Goal: Task Accomplishment & Management: Complete application form

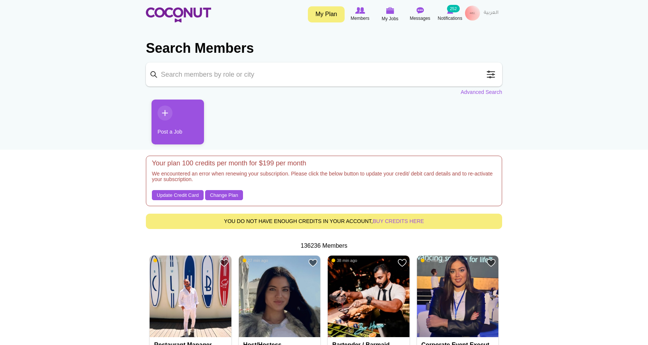
click at [194, 134] on link "Post a Job" at bounding box center [177, 122] width 52 height 45
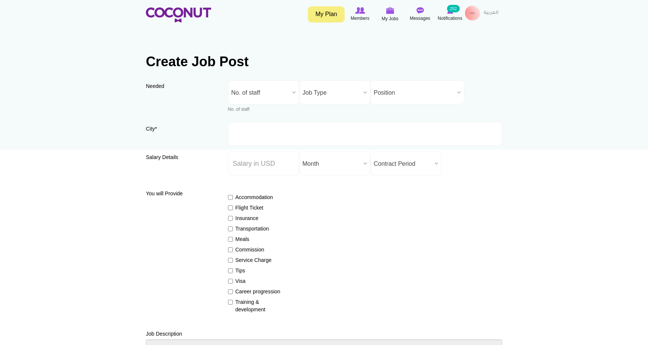
click at [259, 96] on span "No. of staff" at bounding box center [260, 93] width 58 height 24
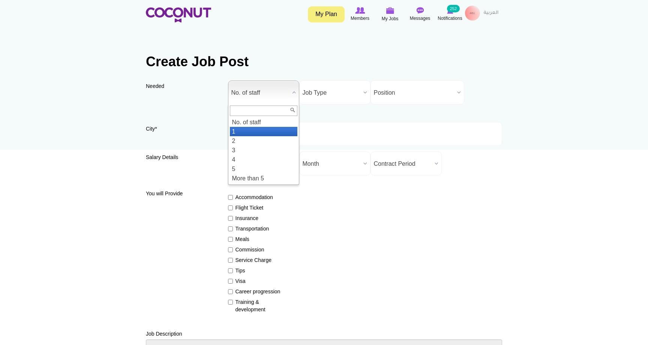
click at [250, 132] on li "1" at bounding box center [263, 131] width 67 height 9
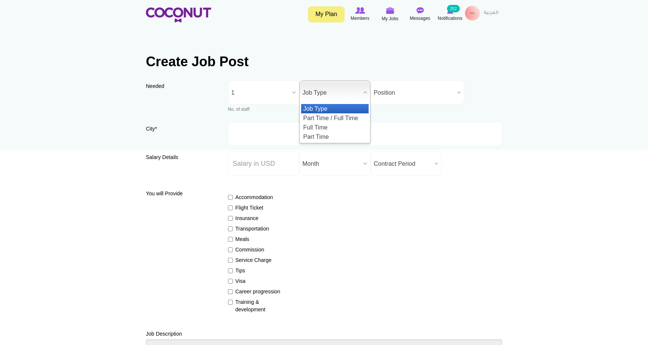
click at [328, 97] on span "Job Type" at bounding box center [331, 93] width 58 height 24
drag, startPoint x: 329, startPoint y: 125, endPoint x: 373, endPoint y: 102, distance: 49.3
click at [329, 125] on li "Full Time" at bounding box center [334, 127] width 67 height 9
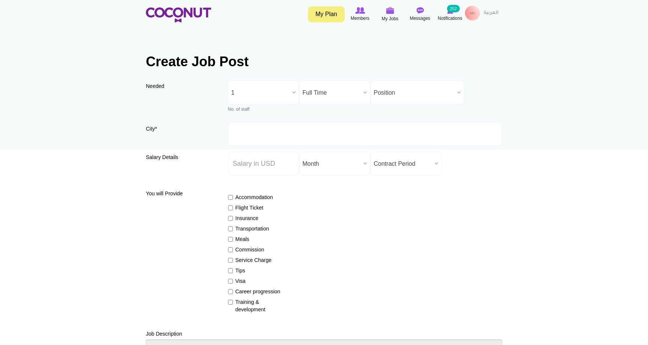
click at [399, 92] on span "Position" at bounding box center [414, 93] width 80 height 24
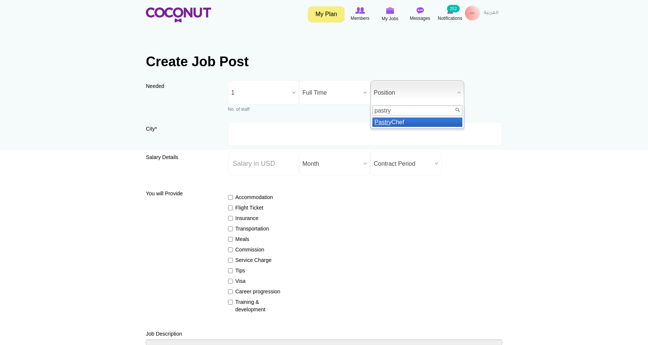
type input "pastry"
click at [400, 121] on li "Pastry Chef" at bounding box center [417, 122] width 90 height 9
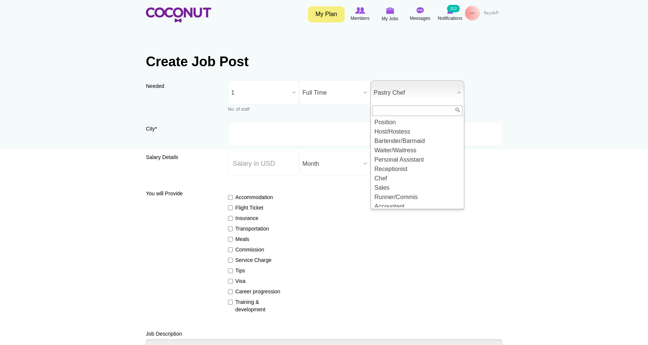
click at [426, 95] on span "Pastry Chef" at bounding box center [414, 93] width 80 height 24
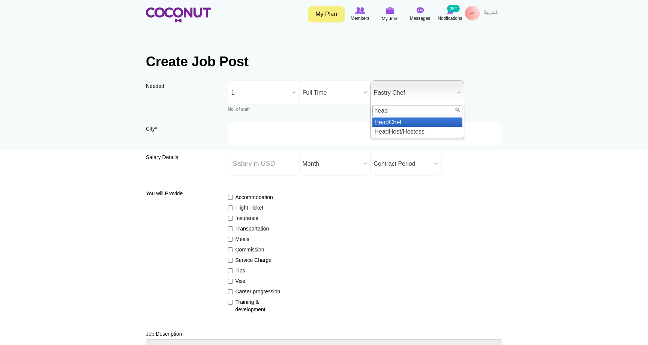
type input "head"
click at [414, 123] on li "Head Chef" at bounding box center [417, 122] width 90 height 9
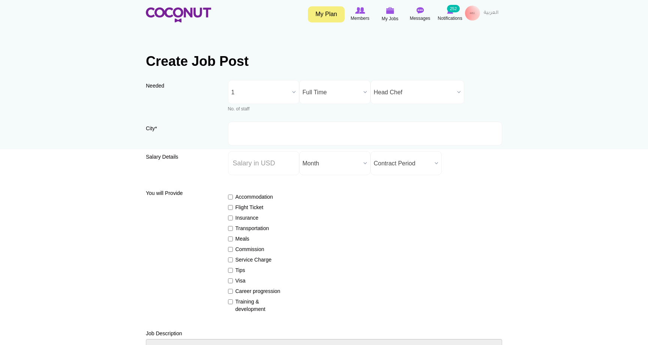
scroll to position [1, 0]
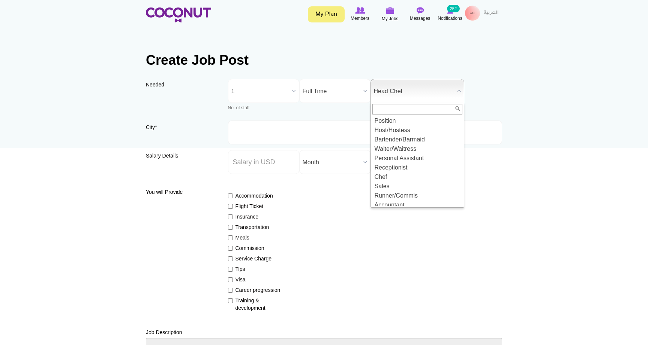
click at [423, 96] on span "Head Chef" at bounding box center [414, 91] width 80 height 24
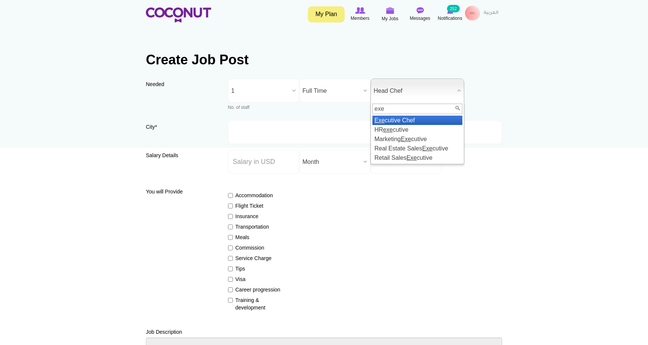
scroll to position [2, 0]
type input "exe"
click at [417, 120] on li "Exe cutive Chef" at bounding box center [417, 120] width 90 height 9
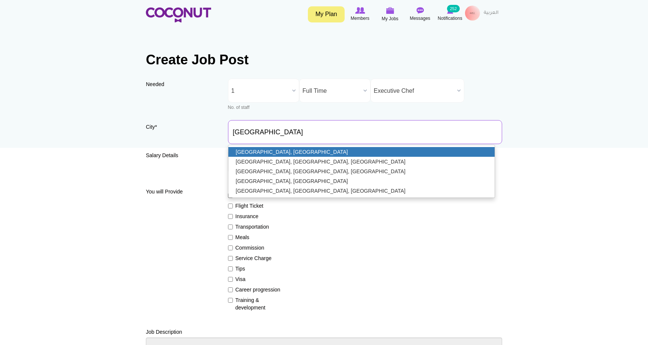
scroll to position [0, 0]
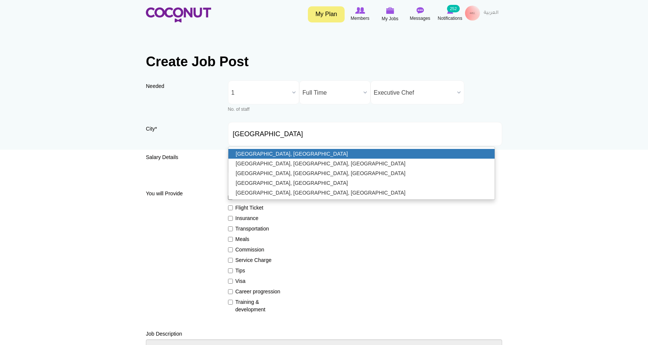
type input "[GEOGRAPHIC_DATA], [GEOGRAPHIC_DATA]"
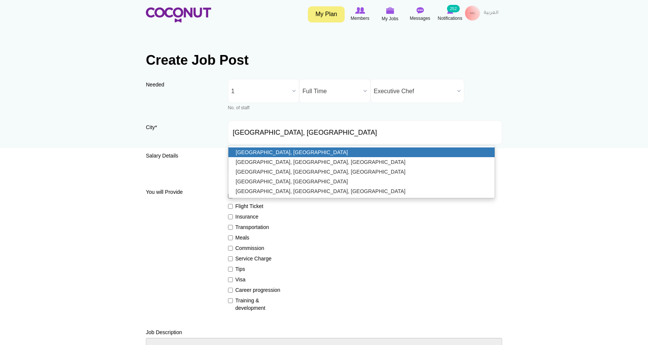
click at [254, 150] on link "[GEOGRAPHIC_DATA], [GEOGRAPHIC_DATA]" at bounding box center [361, 153] width 266 height 10
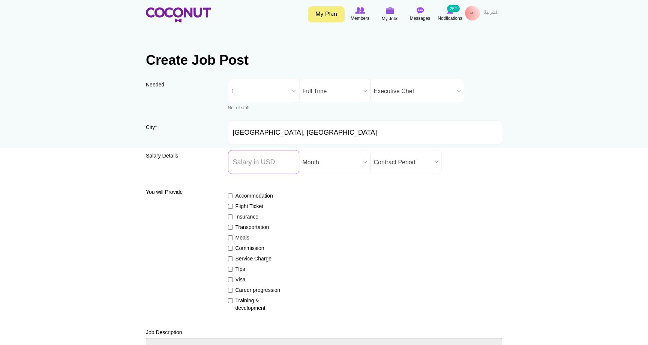
click at [270, 160] on input "Salary ($) *" at bounding box center [263, 162] width 71 height 24
type input "5500"
click at [410, 165] on span "Contract Period" at bounding box center [403, 163] width 58 height 24
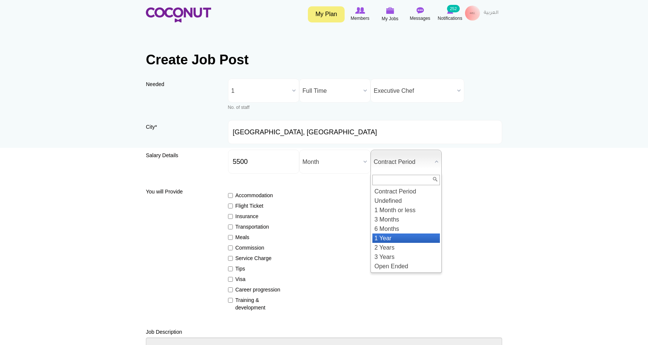
scroll to position [2, 0]
click at [407, 238] on li "1 Year" at bounding box center [405, 238] width 67 height 9
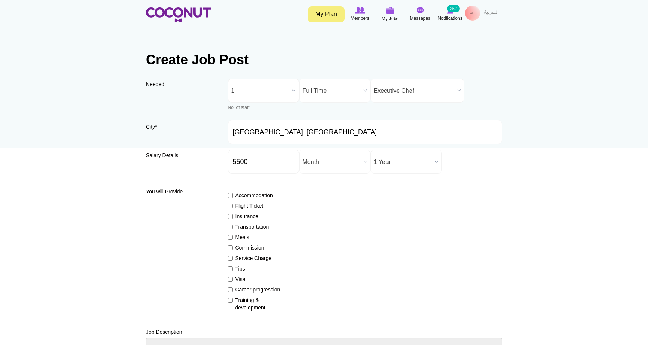
click at [231, 195] on input "Accommodation" at bounding box center [230, 195] width 5 height 5
checkbox input "true"
click at [231, 208] on label "Flight Ticket" at bounding box center [255, 205] width 55 height 7
click at [231, 208] on input "Flight Ticket" at bounding box center [230, 206] width 5 height 5
checkbox input "true"
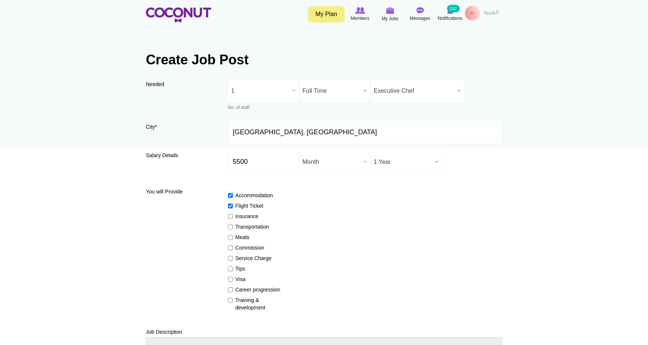
click at [230, 216] on input "Insurance" at bounding box center [230, 216] width 5 height 5
checkbox input "true"
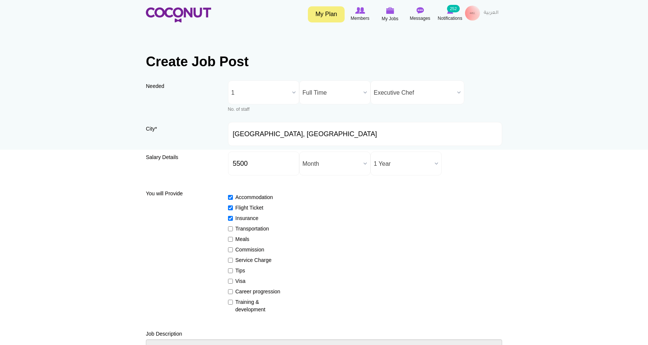
click at [230, 231] on label "Transportation" at bounding box center [255, 228] width 55 height 7
click at [230, 231] on input "Transportation" at bounding box center [230, 229] width 5 height 5
checkbox input "true"
click at [229, 243] on label "Meals" at bounding box center [255, 239] width 55 height 7
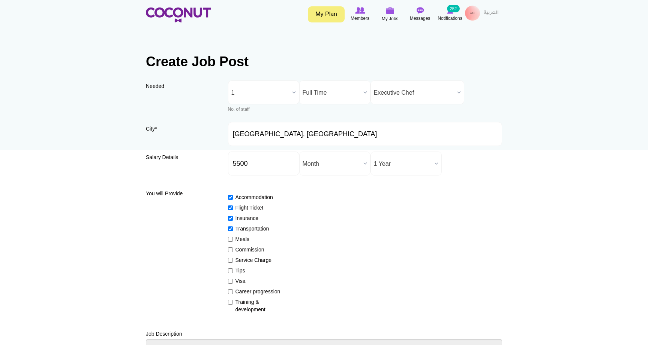
click at [229, 242] on input "Meals" at bounding box center [230, 239] width 5 height 5
checkbox input "true"
click at [230, 250] on input "Commission" at bounding box center [230, 250] width 5 height 5
checkbox input "true"
click at [230, 261] on input "Service Charge" at bounding box center [230, 260] width 5 height 5
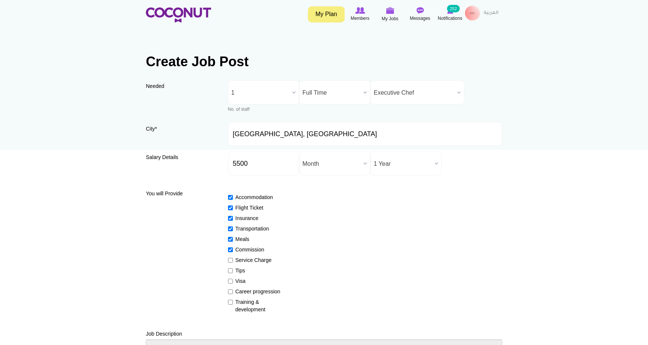
checkbox input "true"
click at [229, 271] on input "Tips" at bounding box center [230, 271] width 5 height 5
checkbox input "true"
click at [230, 282] on input "Visa" at bounding box center [230, 281] width 5 height 5
checkbox input "true"
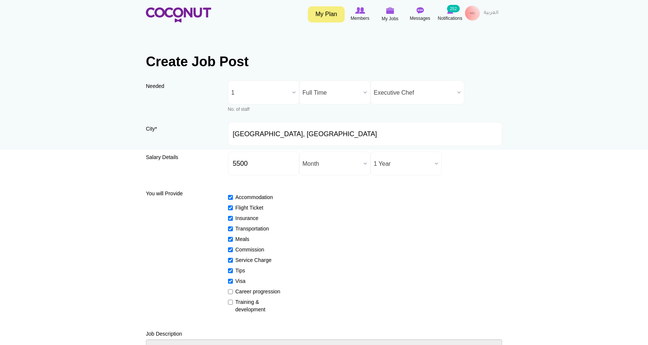
click at [230, 291] on input "Career progression" at bounding box center [230, 292] width 5 height 5
checkbox input "true"
click at [230, 301] on input "Training & development" at bounding box center [230, 302] width 5 height 5
checkbox input "true"
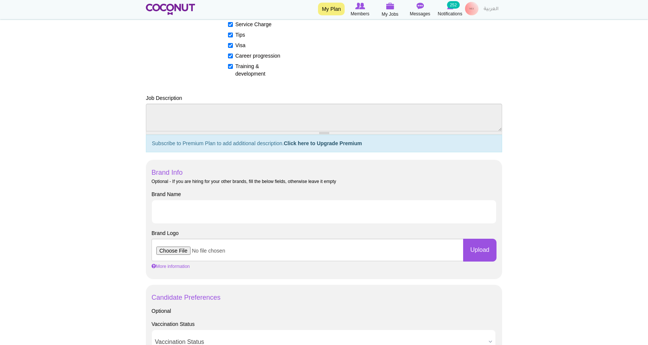
scroll to position [235, 0]
click at [182, 249] on input "file" at bounding box center [307, 251] width 312 height 22
type input "C:\fakepath\1080.png"
type input "j"
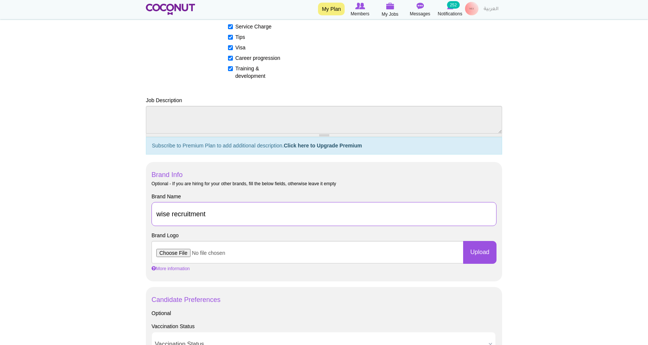
scroll to position [234, 0]
type input "wise recruitment"
click at [127, 212] on body "Toggle navigation My Plan Members My Jobs Post a Job Messages Notifications 252…" at bounding box center [324, 283] width 648 height 1035
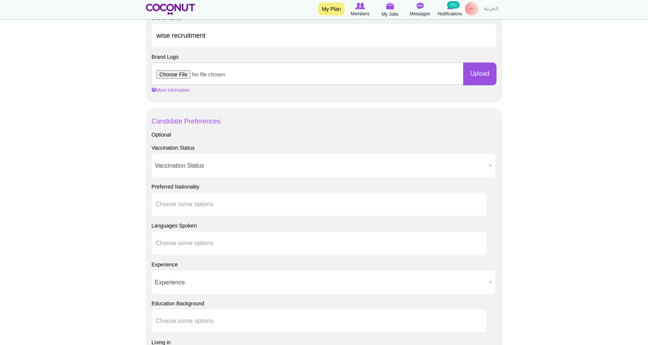
scroll to position [414, 0]
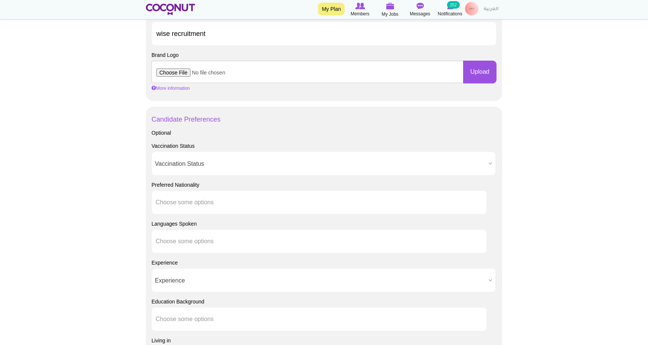
click at [253, 280] on span "Experience" at bounding box center [320, 281] width 331 height 24
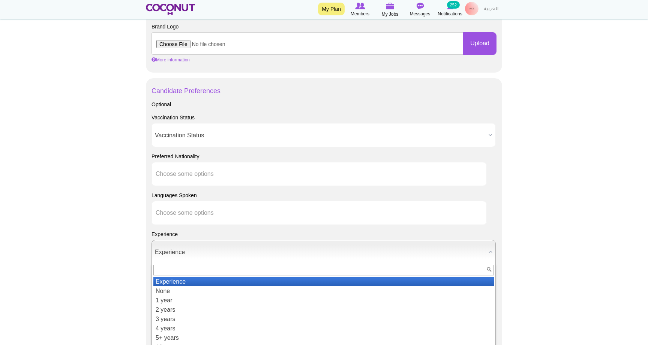
scroll to position [449, 0]
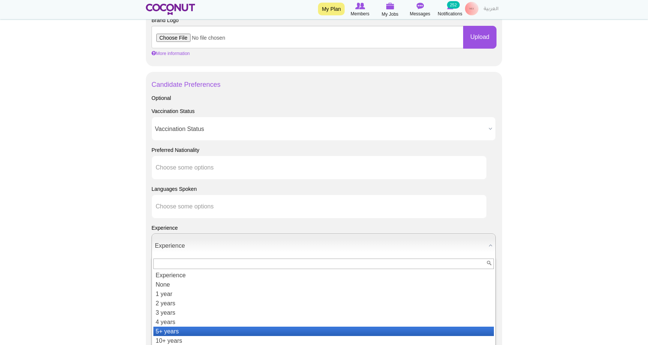
click at [229, 327] on li "5+ years" at bounding box center [323, 331] width 340 height 9
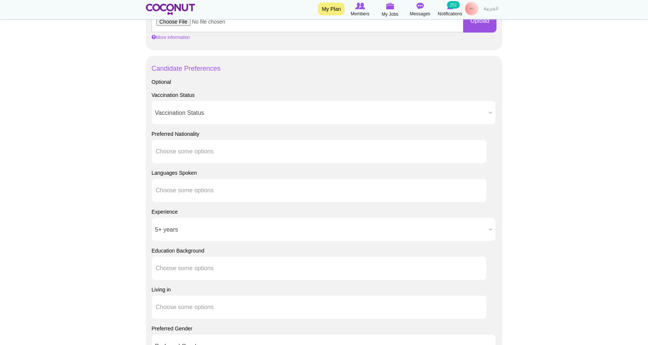
scroll to position [471, 0]
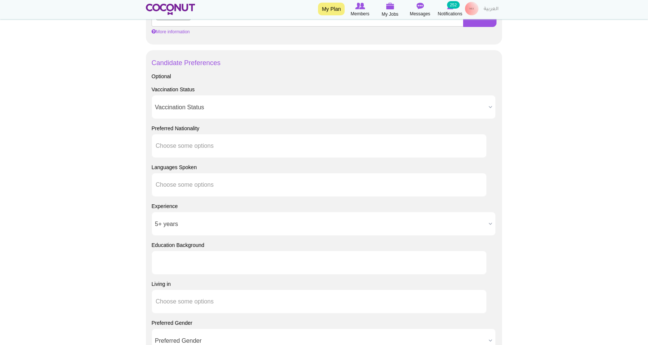
click at [184, 273] on ul at bounding box center [318, 263] width 335 height 24
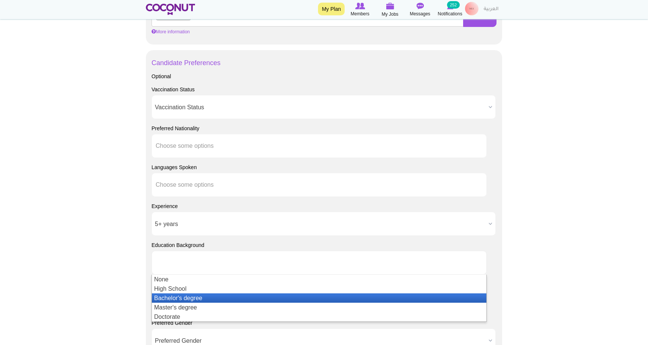
click at [198, 295] on li "Bachelor's degree" at bounding box center [319, 298] width 334 height 9
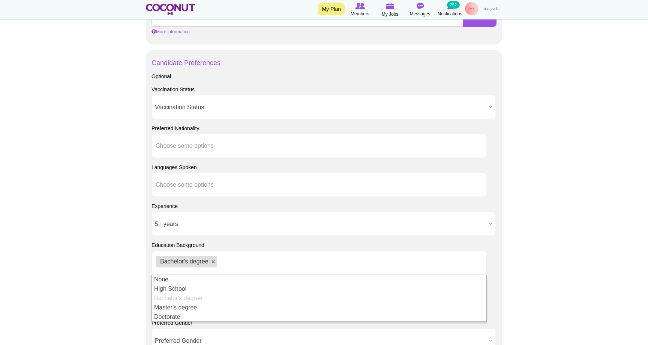
click at [122, 283] on body "Toggle navigation My Plan Members My Jobs Post a Job Messages Notifications 252…" at bounding box center [324, 46] width 648 height 1035
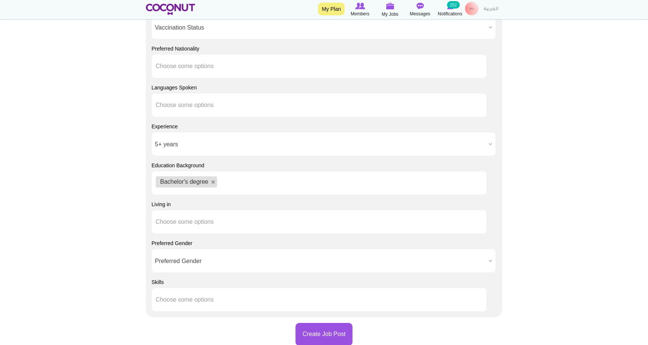
scroll to position [551, 0]
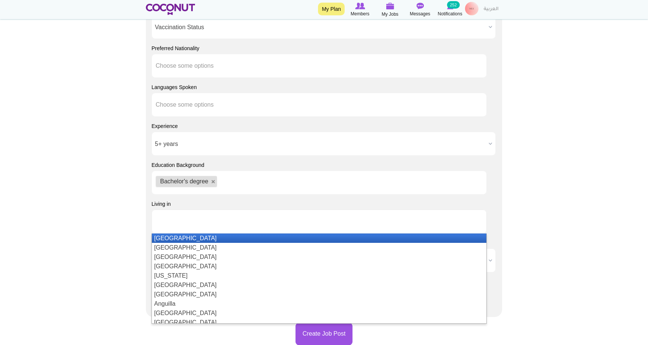
click at [192, 220] on input "text" at bounding box center [190, 221] width 68 height 7
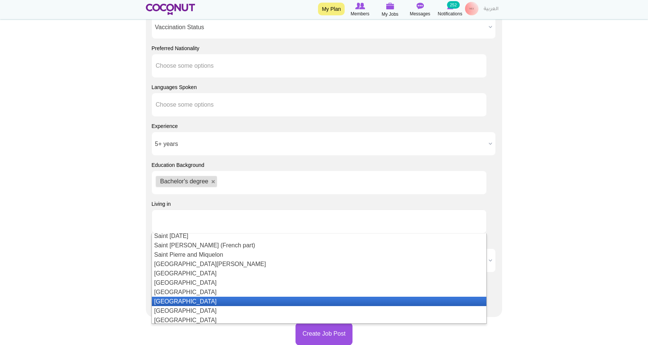
scroll to position [1757, 0]
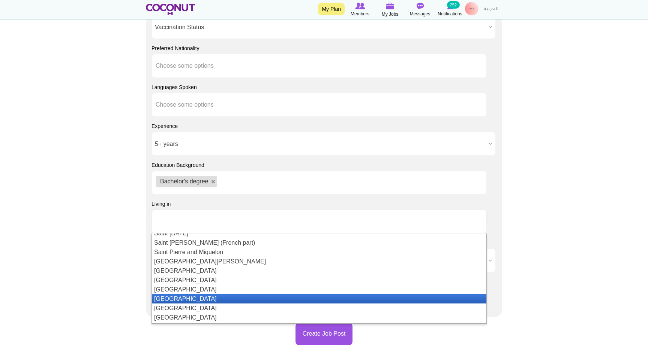
click at [171, 297] on li "[GEOGRAPHIC_DATA]" at bounding box center [319, 299] width 334 height 9
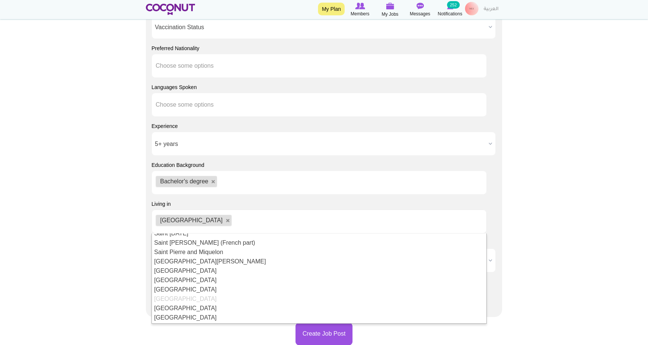
scroll to position [0, 0]
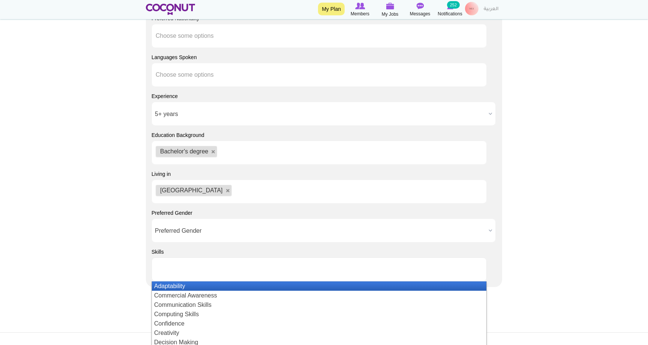
click at [313, 278] on ul at bounding box center [318, 270] width 335 height 24
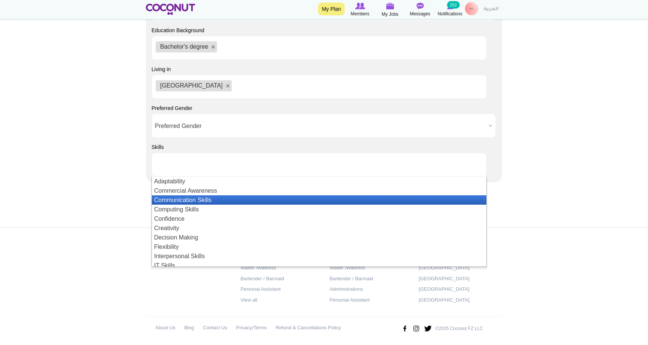
click at [239, 200] on li "Communication Skills" at bounding box center [319, 200] width 334 height 9
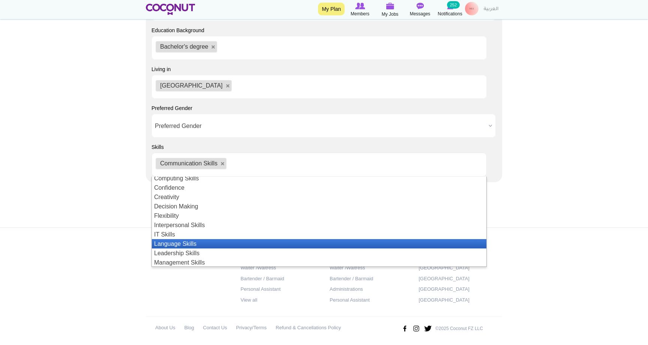
scroll to position [30, 0]
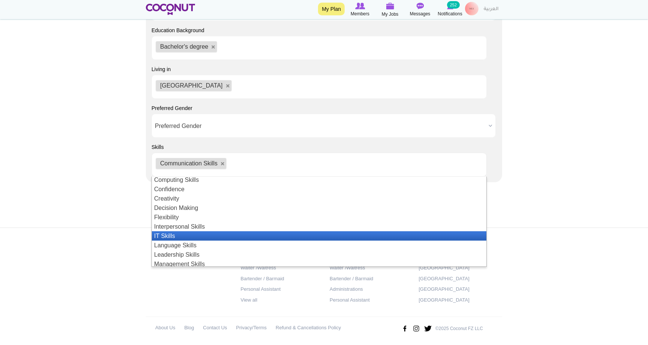
click at [203, 233] on li "IT Skills" at bounding box center [319, 236] width 334 height 9
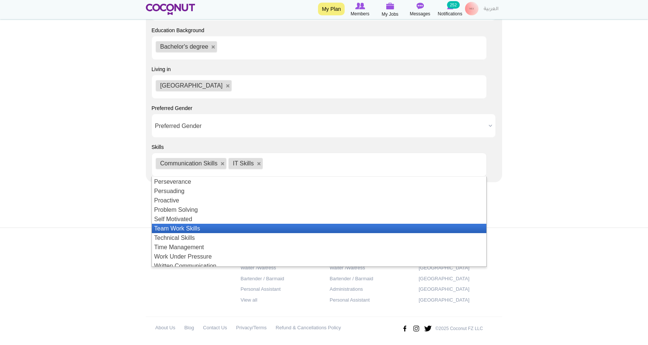
scroll to position [160, 0]
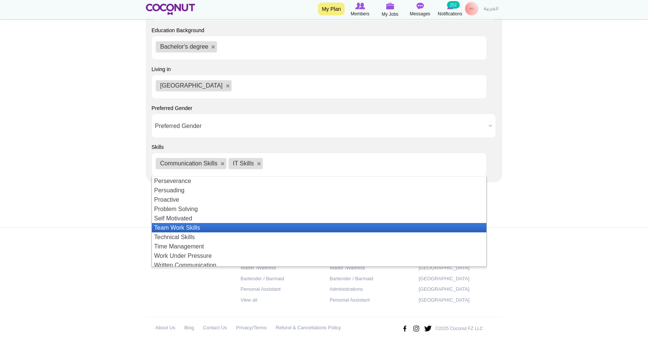
click at [205, 228] on li "Team Work Skills" at bounding box center [319, 227] width 334 height 9
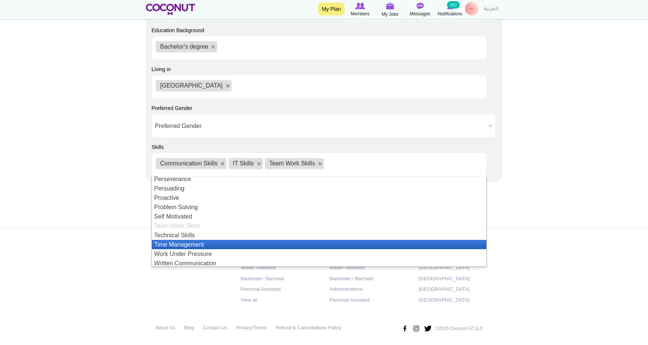
scroll to position [163, 0]
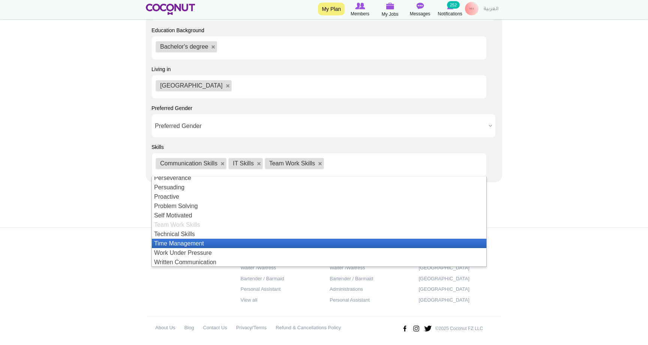
click at [193, 244] on li "Time Management" at bounding box center [319, 243] width 334 height 9
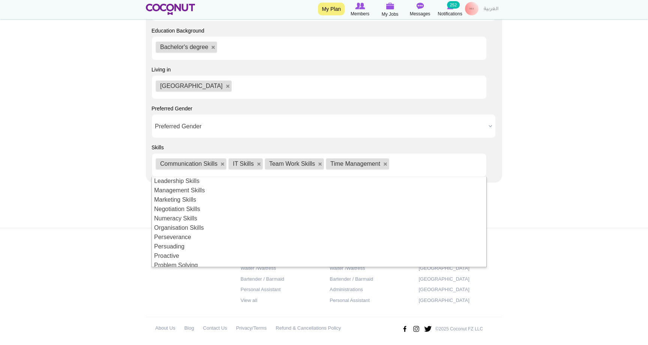
scroll to position [163, 0]
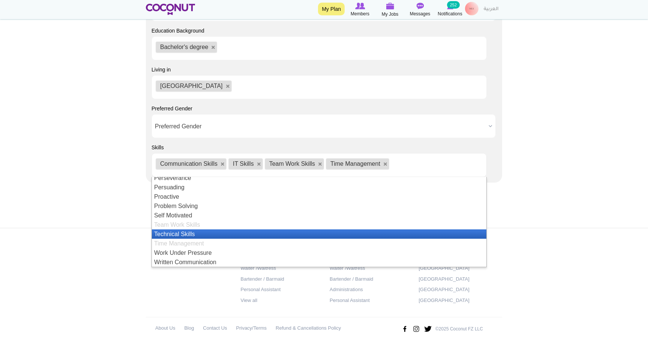
click at [187, 233] on li "Technical Skills" at bounding box center [319, 234] width 334 height 9
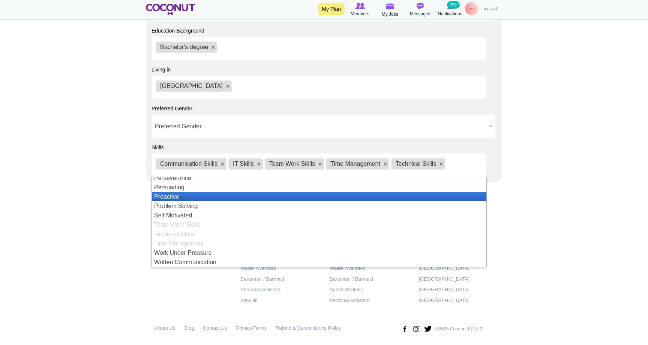
click at [185, 199] on li "Proactive" at bounding box center [319, 196] width 334 height 9
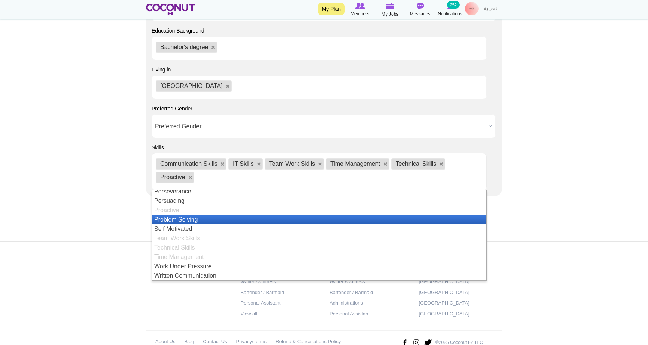
click at [182, 217] on li "Problem Solving" at bounding box center [319, 219] width 334 height 9
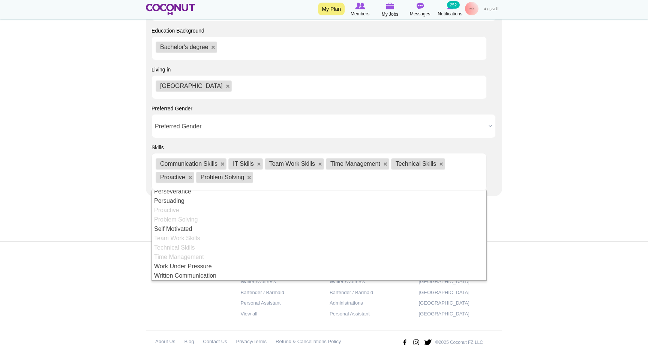
scroll to position [0, 0]
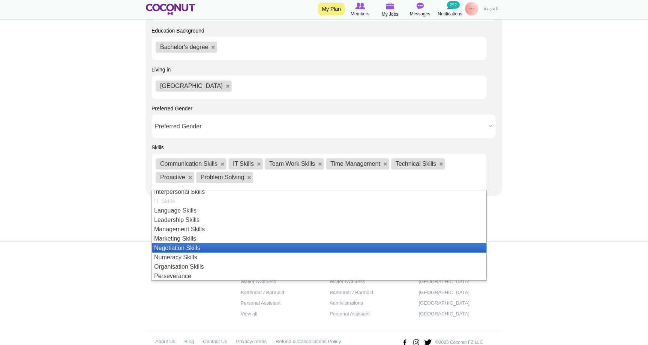
click at [186, 244] on li "Negotiation Skills" at bounding box center [319, 248] width 334 height 9
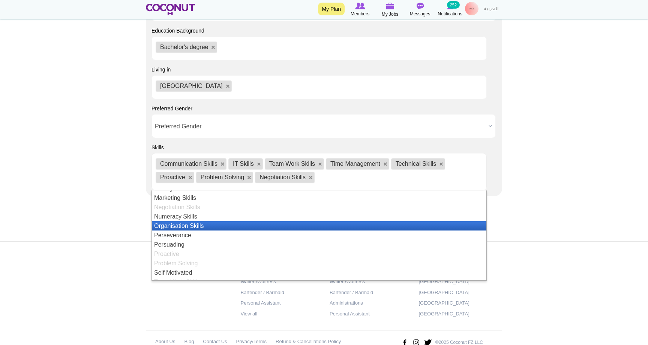
click at [181, 224] on li "Organisation Skills" at bounding box center [319, 225] width 334 height 9
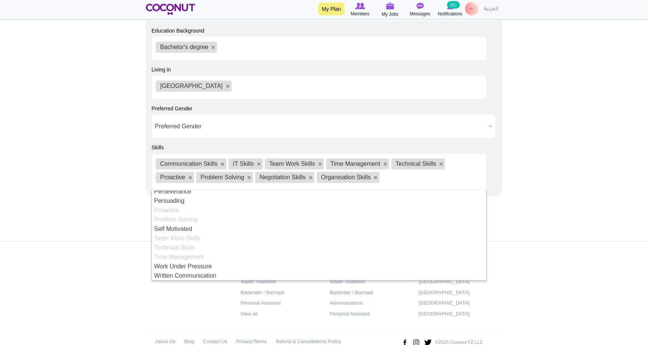
scroll to position [163, 0]
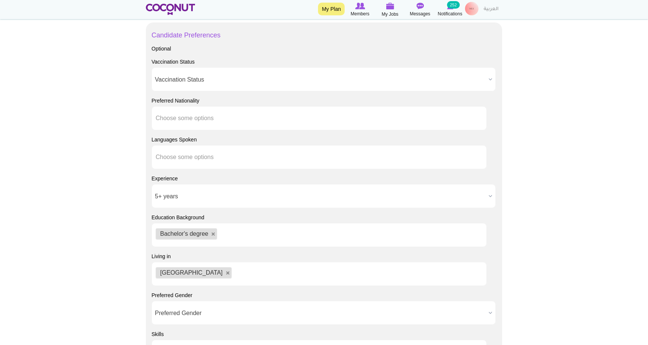
scroll to position [499, 0]
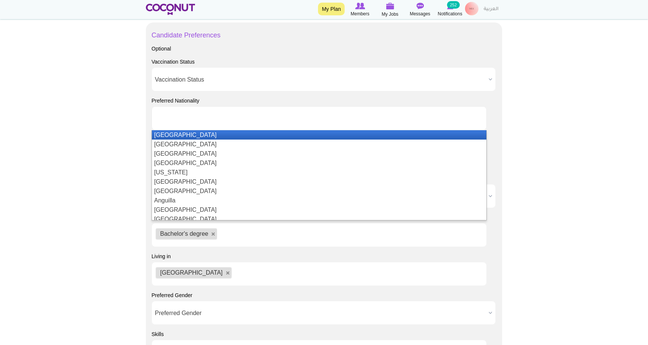
click at [211, 119] on input "text" at bounding box center [190, 118] width 68 height 7
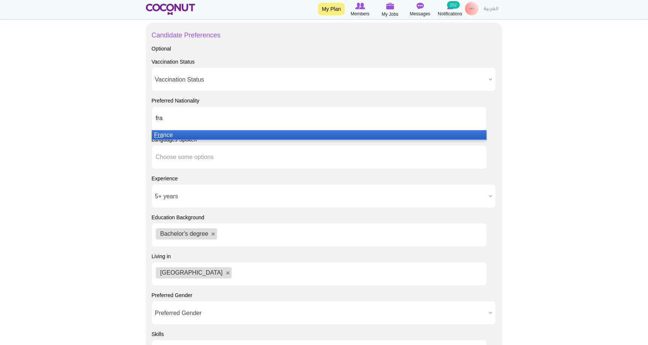
scroll to position [499, 0]
type input "fra"
click at [204, 132] on li "Fra nce" at bounding box center [319, 134] width 334 height 9
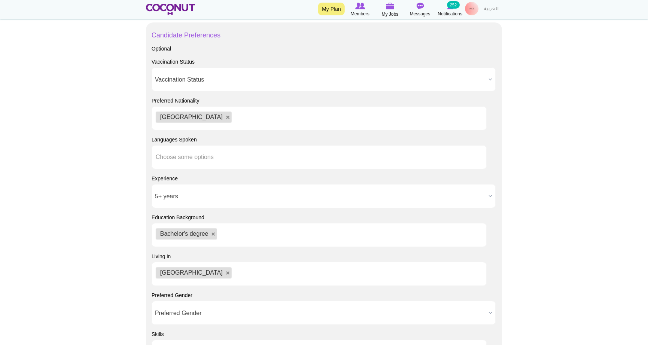
scroll to position [498, 0]
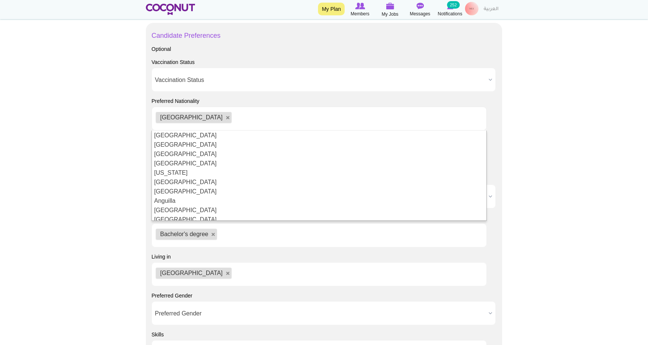
click at [568, 192] on body "Toggle navigation My Plan Members My Jobs Post a Job Messages Notifications 252…" at bounding box center [324, 26] width 648 height 1048
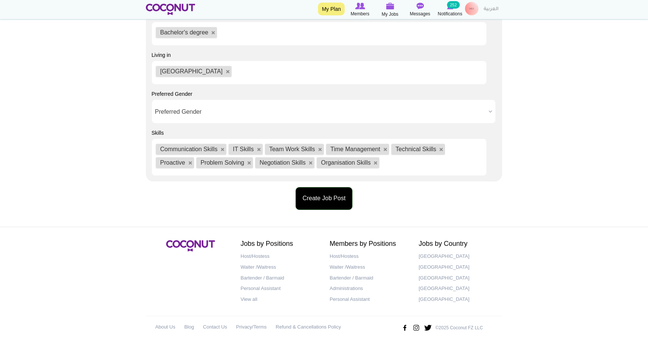
scroll to position [700, 0]
click at [336, 193] on button "Create Job Post" at bounding box center [323, 199] width 57 height 23
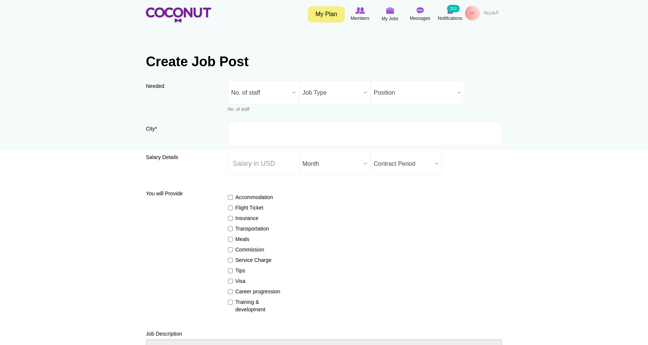
click at [274, 91] on span "No. of staff" at bounding box center [260, 93] width 58 height 24
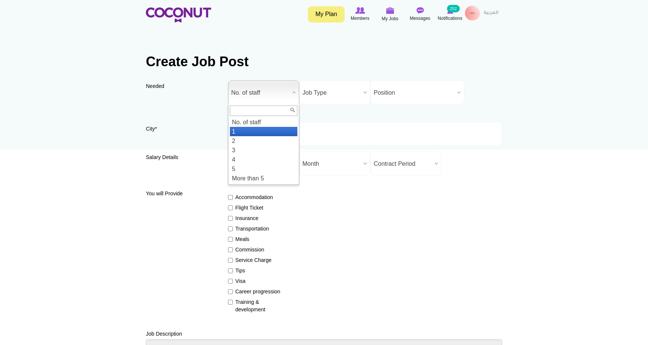
click at [267, 131] on li "1" at bounding box center [263, 131] width 67 height 9
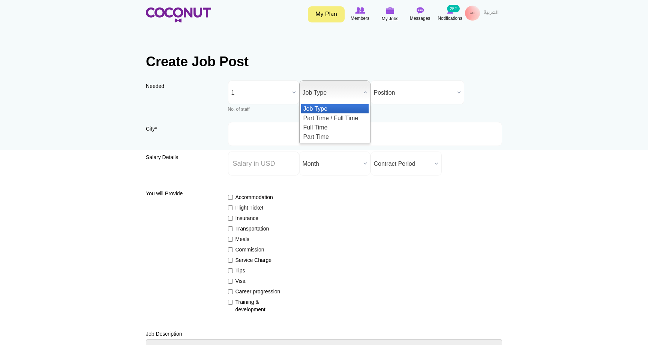
click at [331, 98] on span "Job Type" at bounding box center [331, 93] width 58 height 24
click at [334, 123] on li "Full Time" at bounding box center [334, 127] width 67 height 9
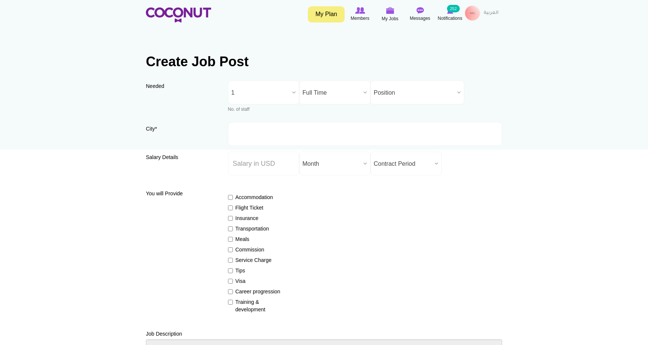
click at [408, 82] on span "Position" at bounding box center [414, 93] width 80 height 24
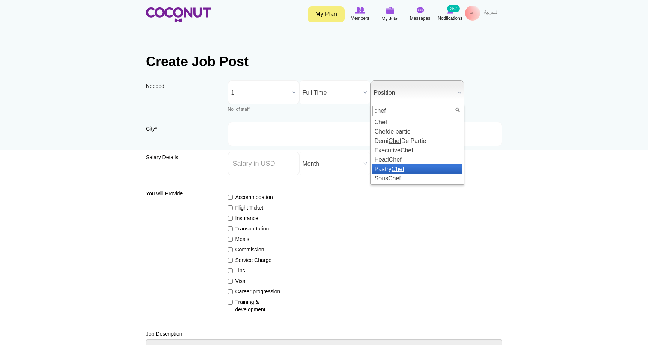
type input "chef"
click at [412, 168] on li "Pastry Chef" at bounding box center [417, 169] width 90 height 9
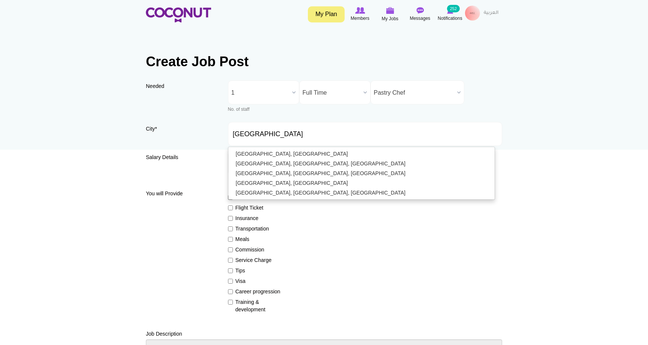
type input "Dubai, United Arab Emirates"
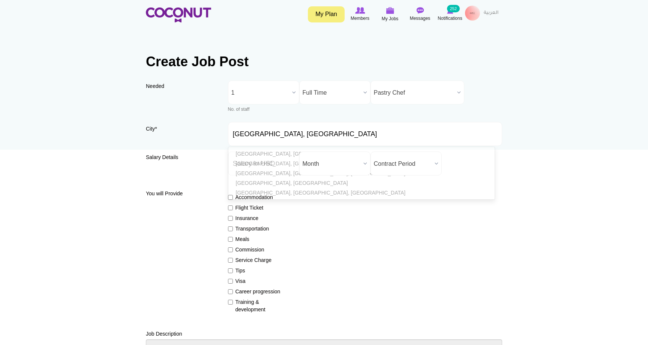
click at [184, 164] on div "Salary Details Salary ($) * Salary Period * Year Month Week Day Hour Month Cont…" at bounding box center [324, 167] width 356 height 30
click at [243, 169] on input "Salary ($) *" at bounding box center [263, 164] width 71 height 24
type input "5500"
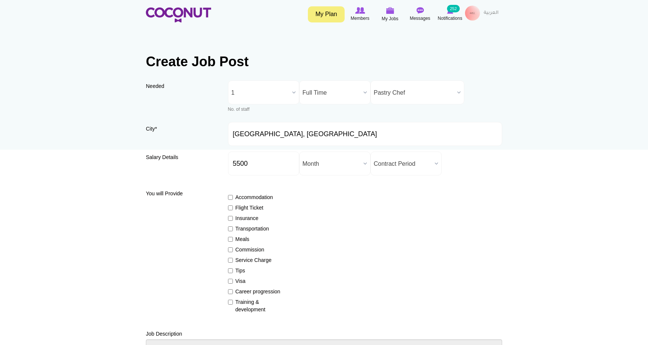
click at [326, 166] on span "Month" at bounding box center [331, 164] width 58 height 24
click at [328, 185] on li "Month" at bounding box center [334, 189] width 67 height 9
click at [399, 161] on span "Contract Period" at bounding box center [403, 164] width 58 height 24
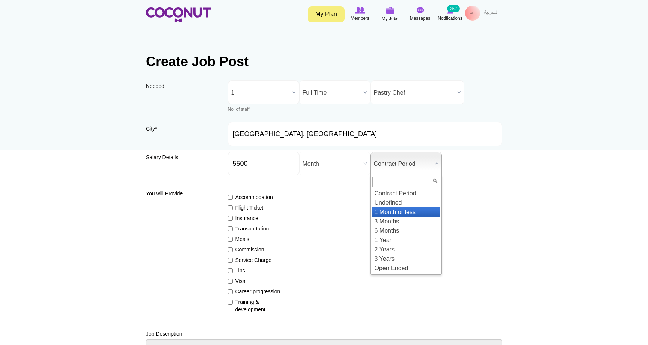
click at [391, 210] on li "1 Month or less" at bounding box center [405, 212] width 67 height 9
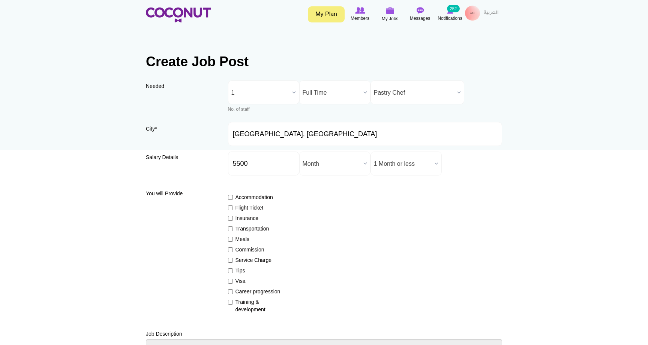
click at [229, 199] on input "Accommodation" at bounding box center [230, 197] width 5 height 5
checkbox input "true"
click at [229, 209] on input "Flight Ticket" at bounding box center [230, 208] width 5 height 5
checkbox input "true"
click at [231, 217] on input "Insurance" at bounding box center [230, 218] width 5 height 5
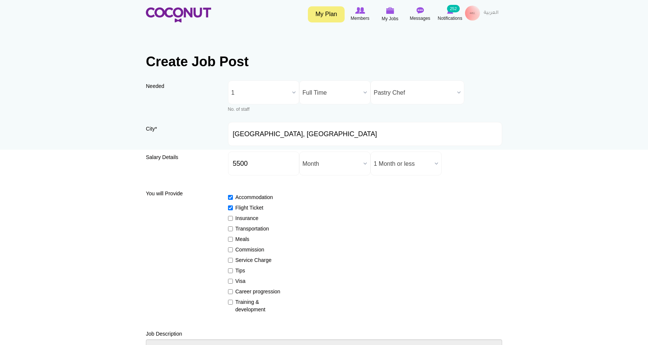
checkbox input "true"
click at [230, 229] on input "Transportation" at bounding box center [230, 229] width 5 height 5
checkbox input "true"
drag, startPoint x: 229, startPoint y: 242, endPoint x: 231, endPoint y: 251, distance: 8.8
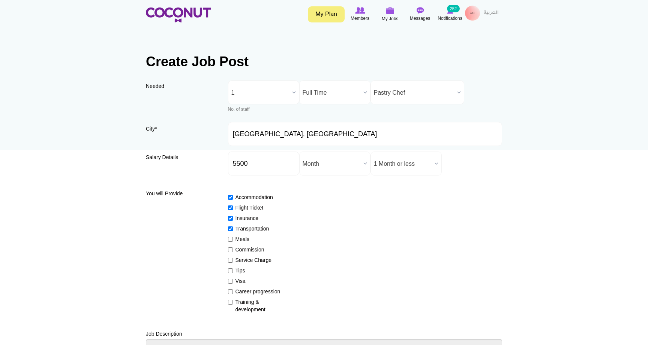
click at [229, 242] on input "Meals" at bounding box center [230, 239] width 5 height 5
checkbox input "true"
click at [230, 248] on input "Commission" at bounding box center [230, 250] width 5 height 5
checkbox input "true"
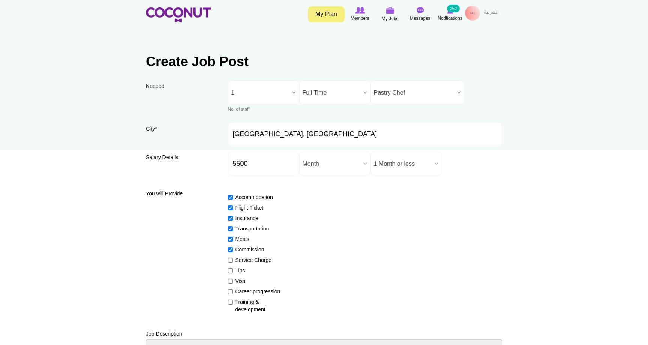
click at [229, 262] on input "Service Charge" at bounding box center [230, 260] width 5 height 5
checkbox input "true"
click at [230, 271] on input "Tips" at bounding box center [230, 271] width 5 height 5
checkbox input "true"
click at [230, 283] on label "Visa" at bounding box center [255, 281] width 55 height 7
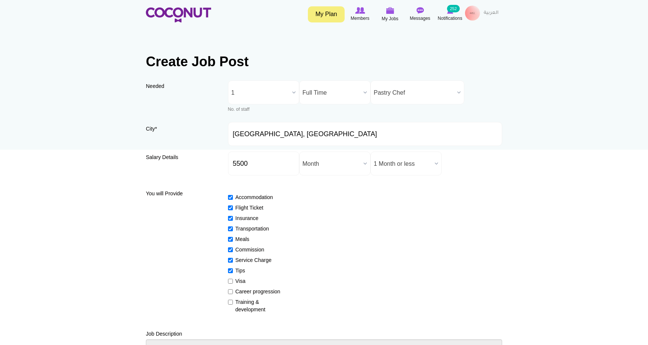
click at [230, 283] on input "Visa" at bounding box center [230, 281] width 5 height 5
checkbox input "true"
click at [229, 294] on label "Career progression" at bounding box center [255, 291] width 55 height 7
click at [229, 294] on input "Career progression" at bounding box center [230, 292] width 5 height 5
checkbox input "true"
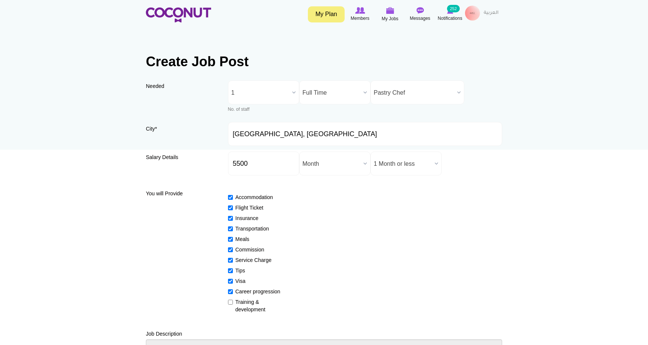
click at [230, 303] on input "Training & development" at bounding box center [230, 302] width 5 height 5
checkbox input "true"
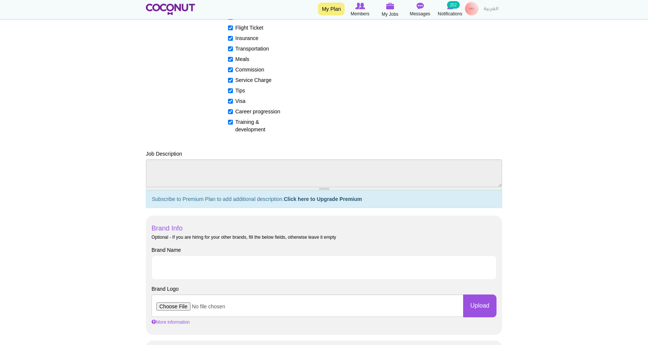
scroll to position [182, 0]
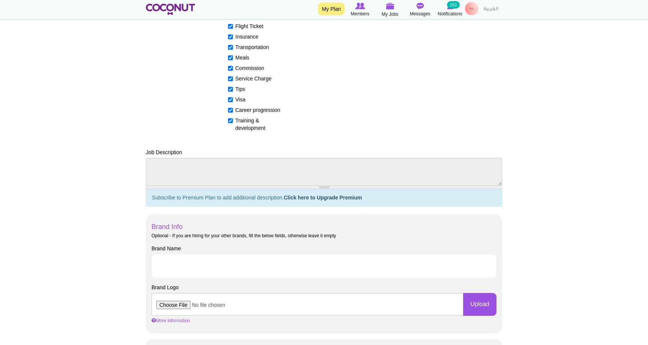
click at [204, 246] on div "Brand Name" at bounding box center [323, 261] width 345 height 33
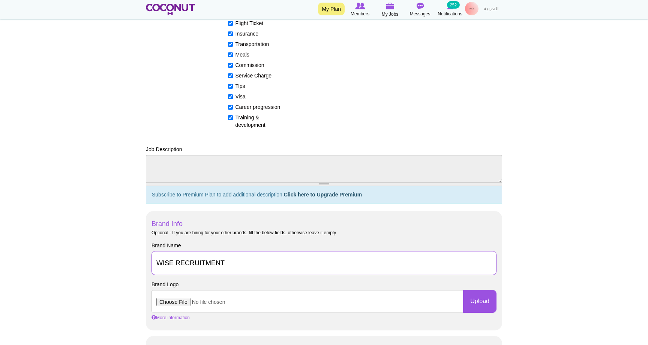
type input "WISE RECRUITMENT"
click at [175, 301] on input "file" at bounding box center [307, 301] width 312 height 22
type input "C:\fakepath\1080.png"
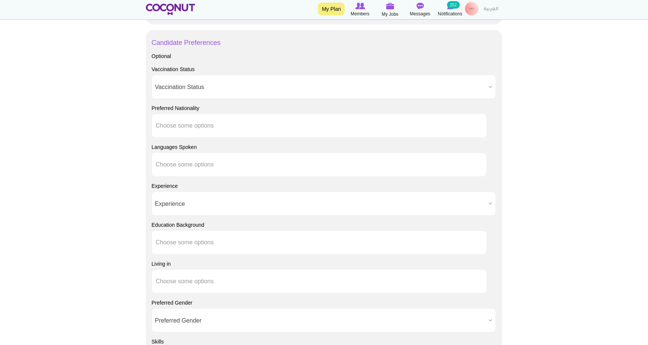
scroll to position [515, 0]
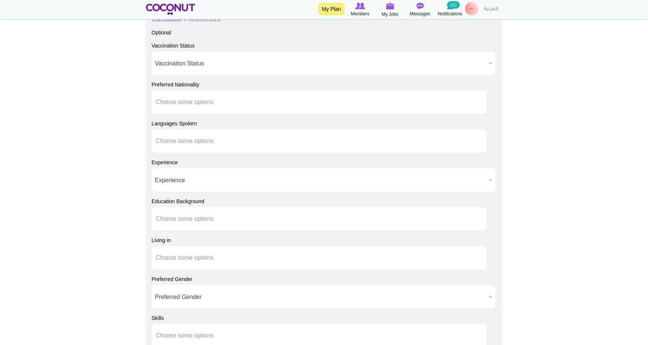
click at [378, 181] on span "Experience" at bounding box center [320, 181] width 331 height 24
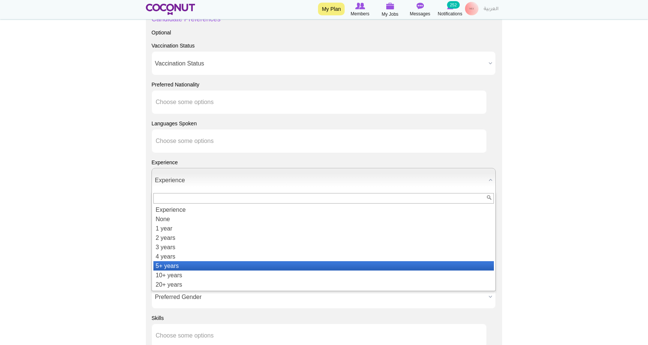
click at [356, 269] on li "5+ years" at bounding box center [323, 266] width 340 height 9
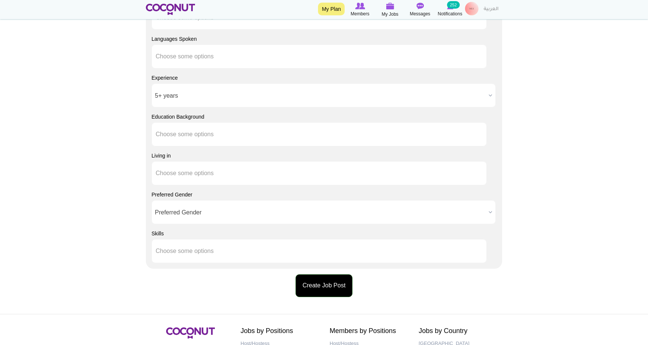
scroll to position [601, 0]
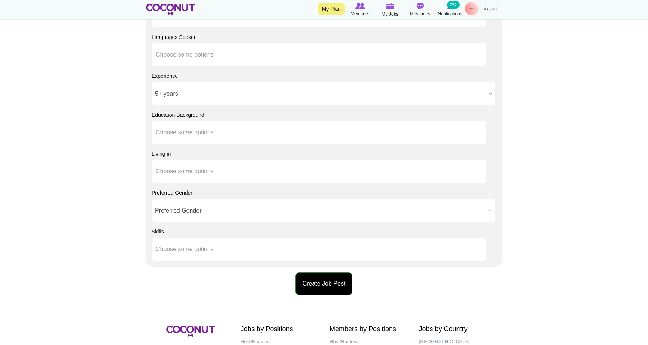
click at [335, 283] on button "Create Job Post" at bounding box center [323, 284] width 57 height 23
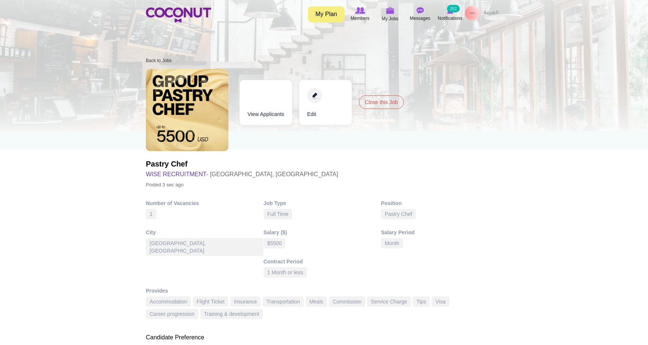
click at [319, 94] on link "Edit" at bounding box center [325, 102] width 52 height 45
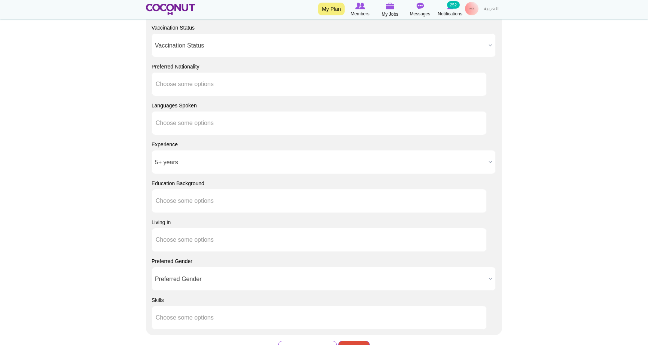
scroll to position [723, 0]
click at [263, 239] on ul at bounding box center [318, 239] width 335 height 24
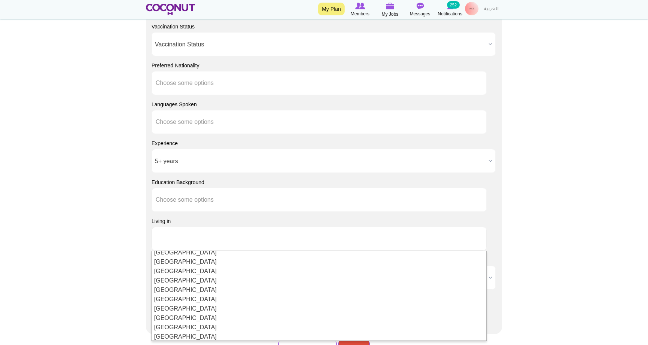
scroll to position [1793, 0]
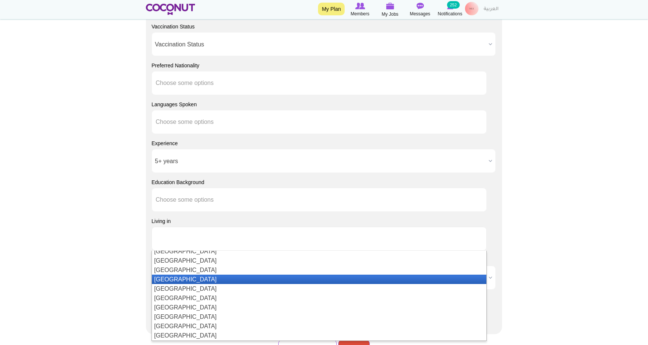
click at [254, 276] on li "[GEOGRAPHIC_DATA]" at bounding box center [319, 279] width 334 height 9
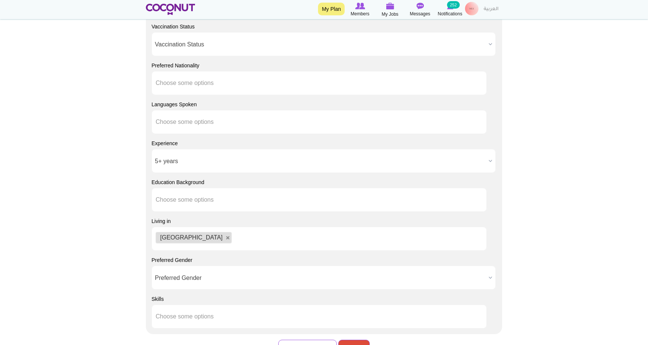
scroll to position [0, 0]
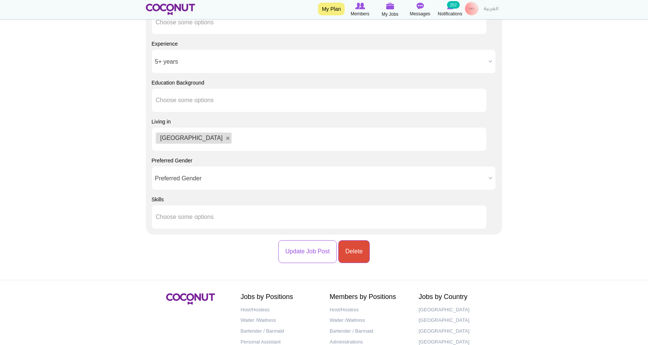
scroll to position [824, 0]
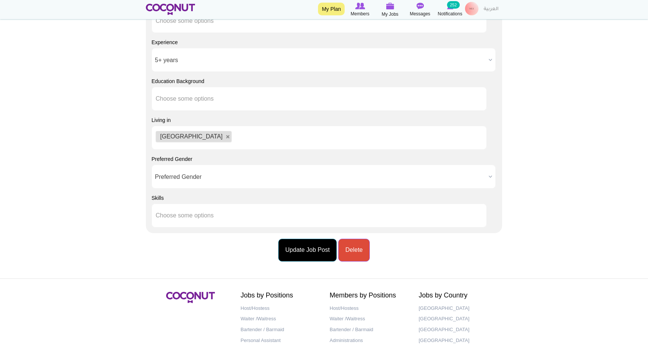
click at [327, 252] on button "Update Job Post" at bounding box center [307, 250] width 58 height 23
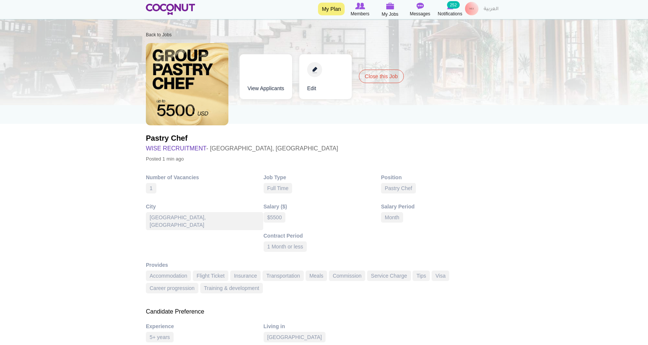
scroll to position [24, 0]
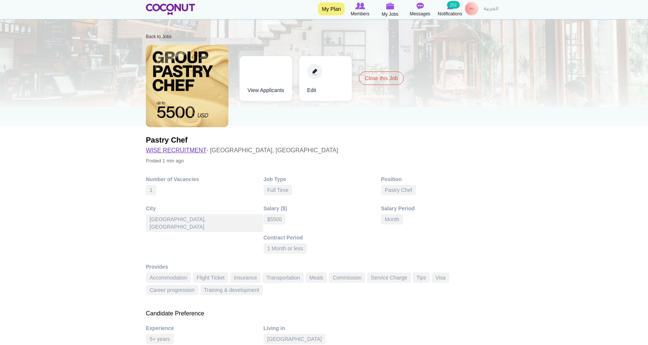
click at [193, 150] on link "WISE RECRUITMENT" at bounding box center [176, 150] width 60 height 6
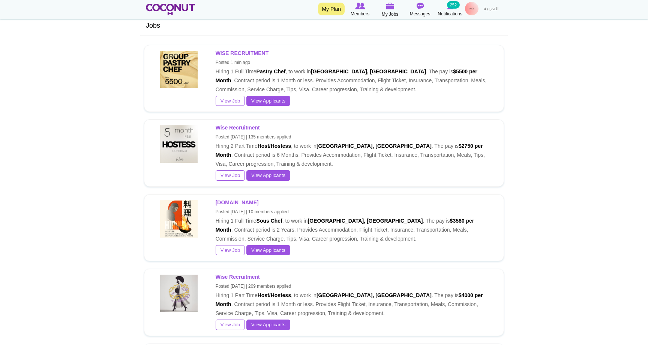
scroll to position [221, 0]
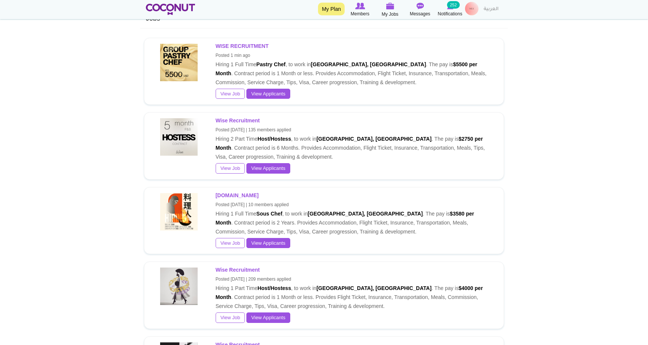
click at [190, 147] on img at bounding box center [178, 136] width 37 height 37
click at [183, 149] on img at bounding box center [178, 136] width 37 height 37
click at [234, 124] on strong "Wise Recruitment" at bounding box center [237, 121] width 44 height 6
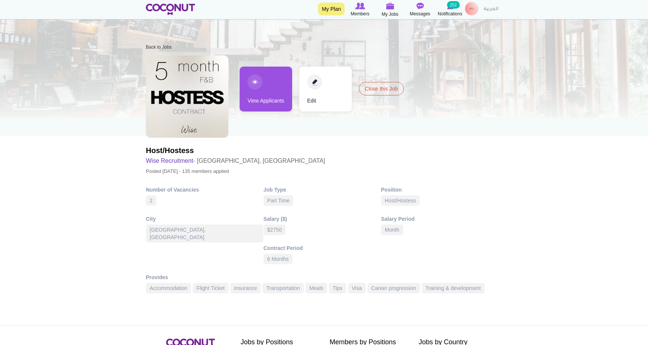
scroll to position [13, 0]
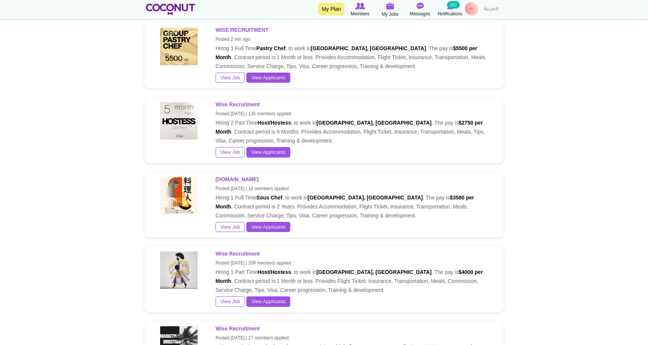
scroll to position [245, 0]
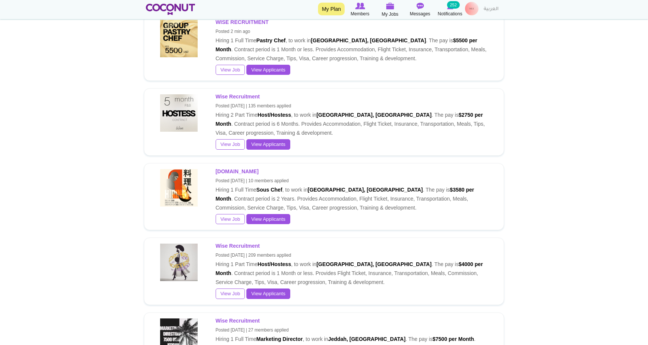
click at [239, 175] on strong "[DOMAIN_NAME]" at bounding box center [236, 172] width 43 height 6
click at [243, 25] on strong "WISE RECRUITMENT" at bounding box center [241, 22] width 53 height 6
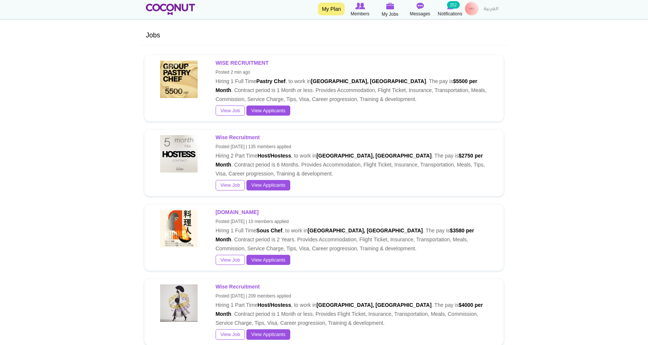
click at [191, 83] on img at bounding box center [178, 79] width 37 height 37
click at [177, 92] on img at bounding box center [178, 79] width 37 height 37
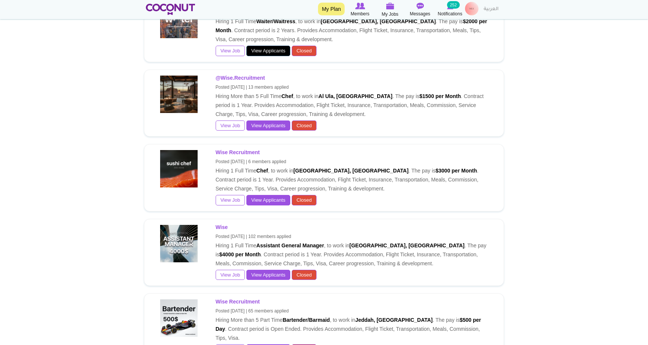
scroll to position [645, 0]
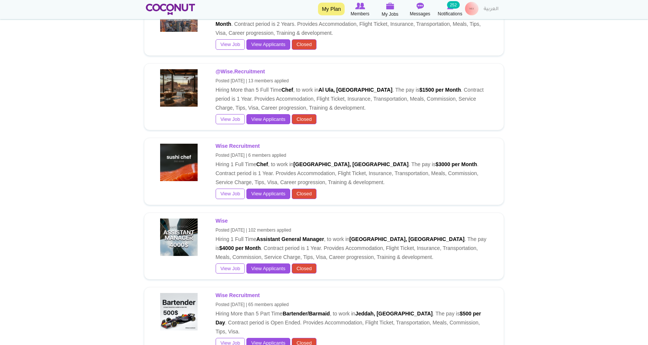
click at [568, 55] on body "Toggle navigation My Plan Members My Jobs Post a Job Messages Notifications 252…" at bounding box center [324, 43] width 648 height 1376
